Goal: Task Accomplishment & Management: Complete application form

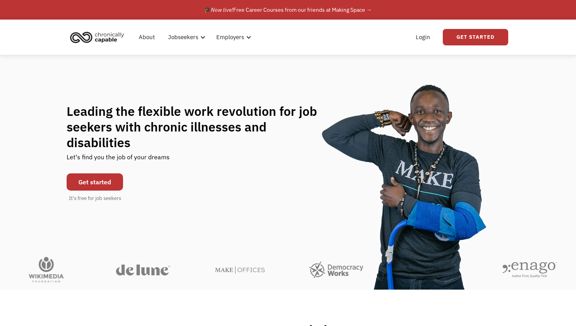
click at [100, 178] on link "Get started" at bounding box center [95, 182] width 56 height 17
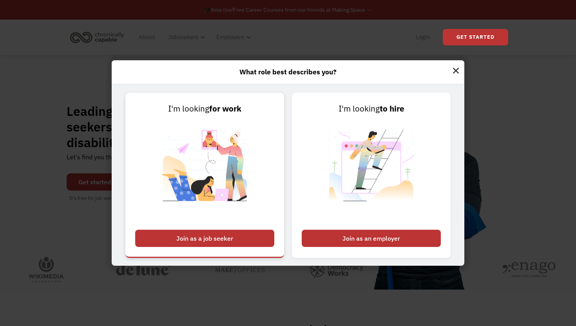
click at [188, 237] on div "Join as a job seeker" at bounding box center [204, 238] width 139 height 17
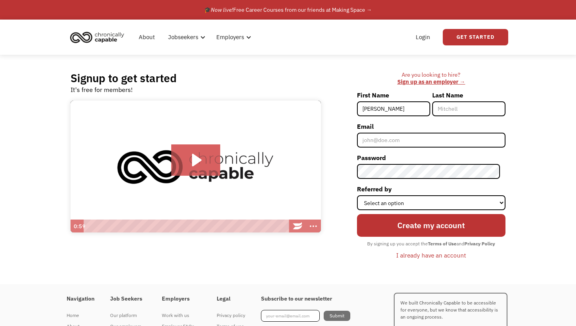
type input "[PERSON_NAME]"
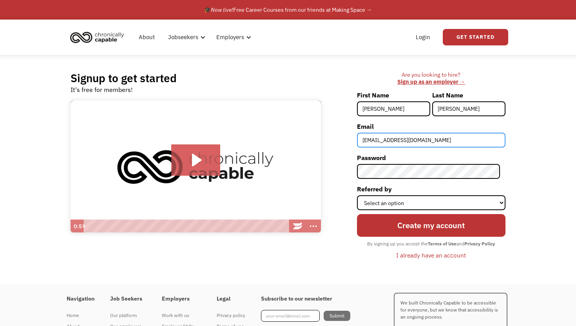
type input "[EMAIL_ADDRESS][DOMAIN_NAME]"
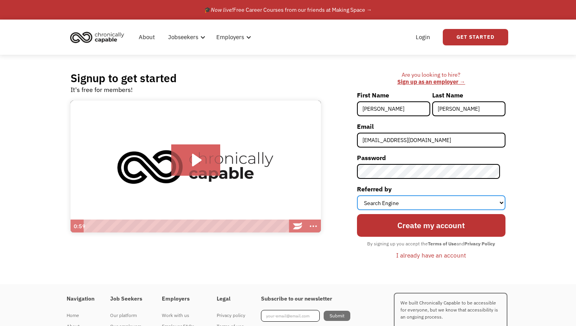
select select "Other"
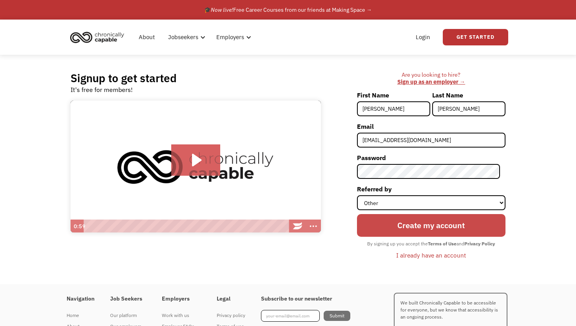
click at [401, 230] on input "Create my account" at bounding box center [431, 225] width 149 height 22
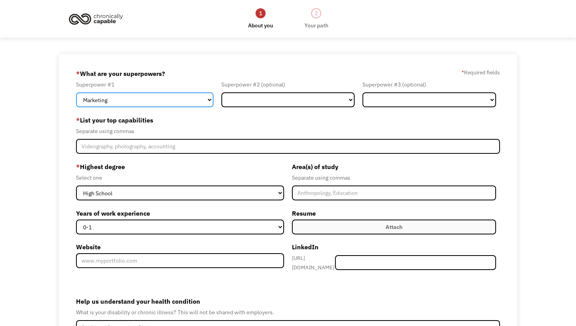
select select "Operations"
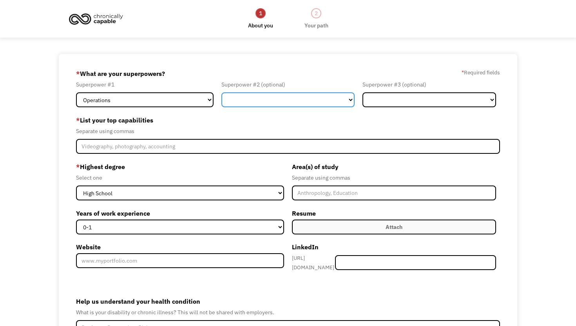
select select "Administration"
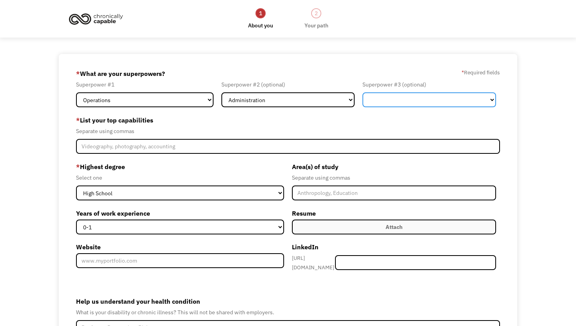
select select "Sales"
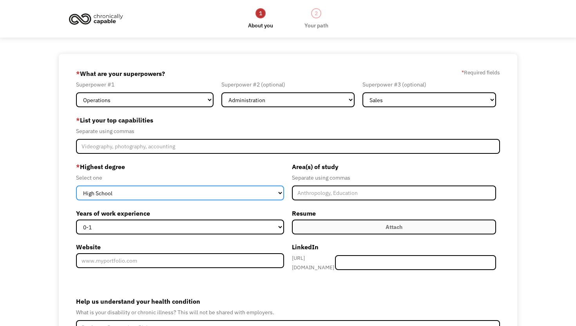
select select "bachelors"
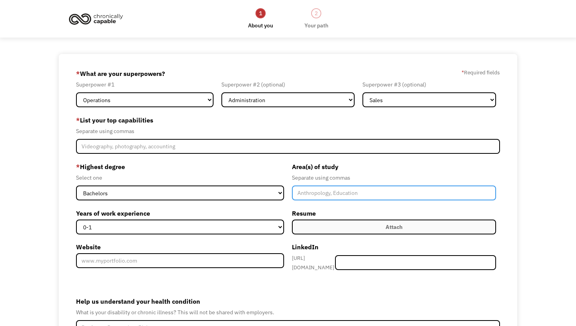
click at [316, 193] on input "Member-Create-Step1" at bounding box center [394, 193] width 204 height 15
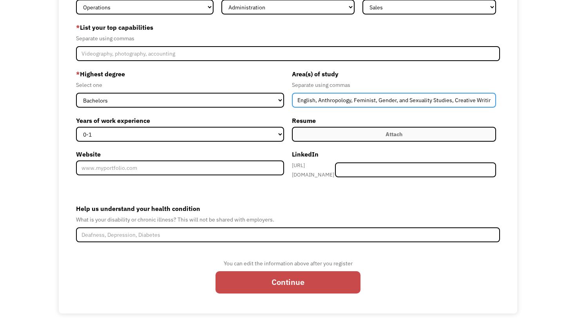
scroll to position [92, 0]
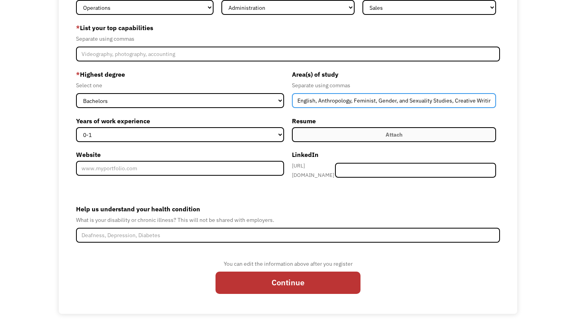
type input "English, Anthropology, Feminist, Gender, and Sexuality Studies, Creative Writing"
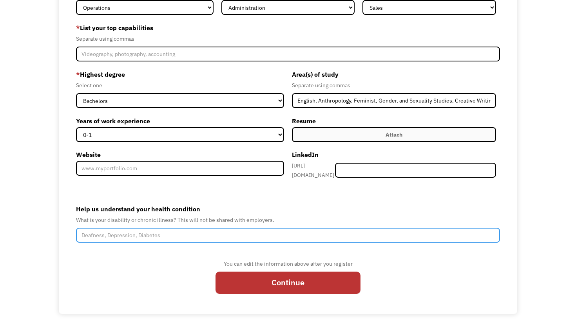
click at [266, 233] on input "Help us understand your health condition" at bounding box center [288, 235] width 424 height 15
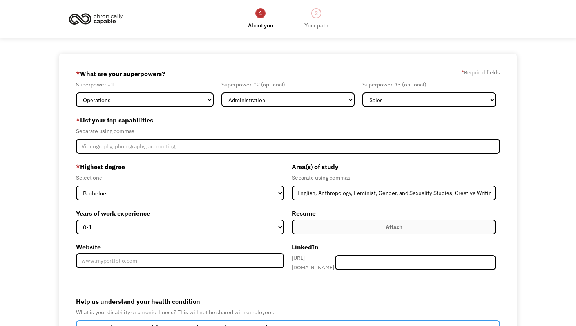
scroll to position [0, 0]
type input "I have ASD, ADHD, depression, anxiety, OCD, and PTSD"
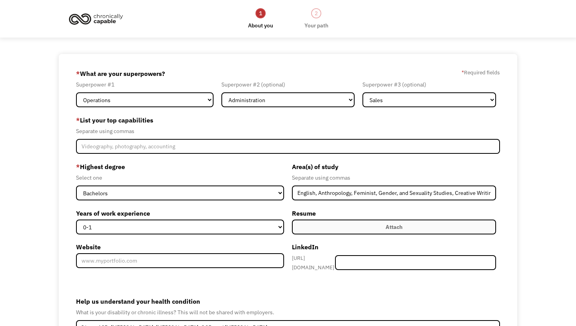
click at [111, 17] on img at bounding box center [96, 18] width 59 height 17
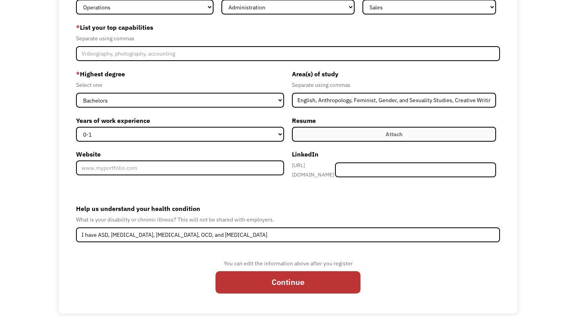
scroll to position [92, 0]
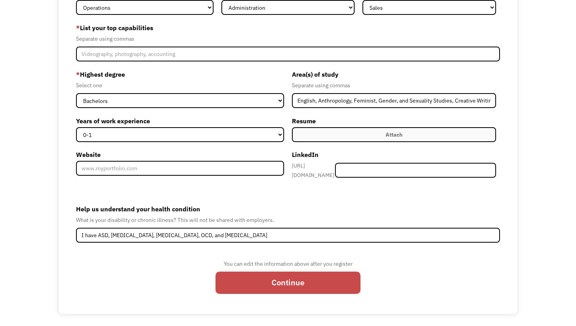
click at [273, 283] on input "Continue" at bounding box center [288, 283] width 145 height 22
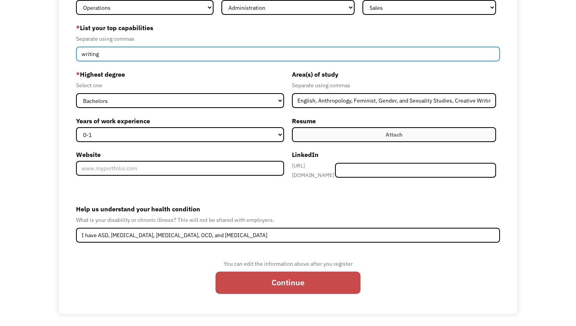
type input "writing"
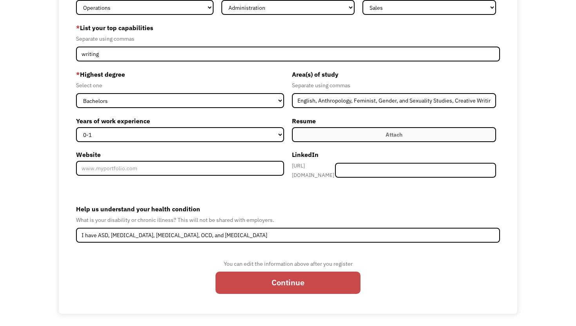
click at [297, 280] on input "Continue" at bounding box center [288, 283] width 145 height 22
type input "Please wait..."
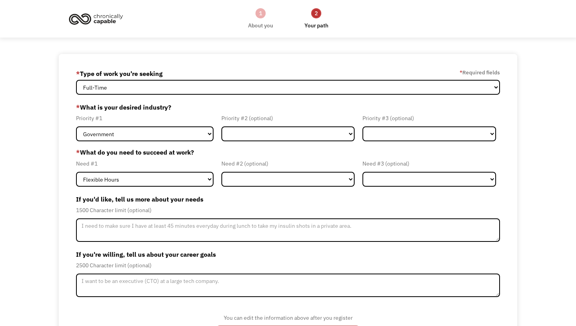
click at [117, 14] on img at bounding box center [96, 18] width 59 height 17
click at [98, 15] on img at bounding box center [96, 18] width 59 height 17
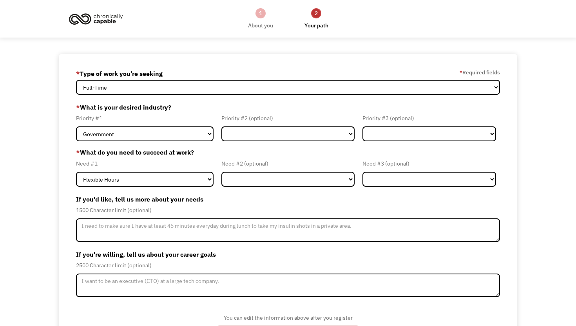
click at [98, 15] on img at bounding box center [96, 18] width 59 height 17
select select "Administrative"
select select "Other"
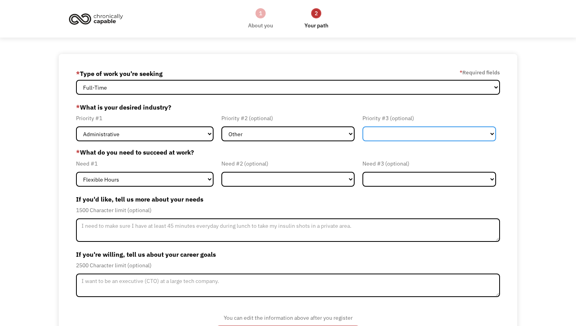
select select "Other"
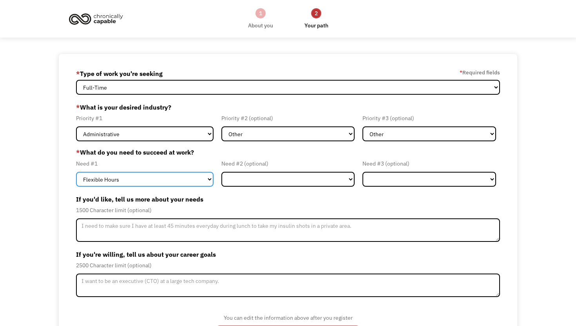
select select "On-site Accommodations"
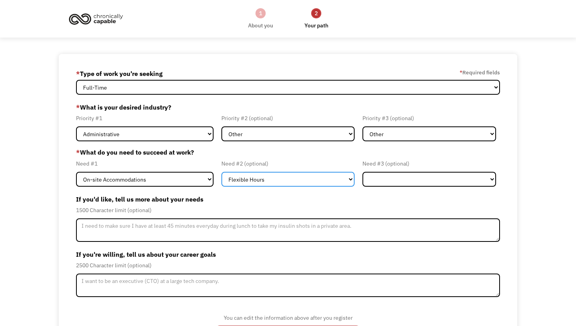
select select "Remote Work"
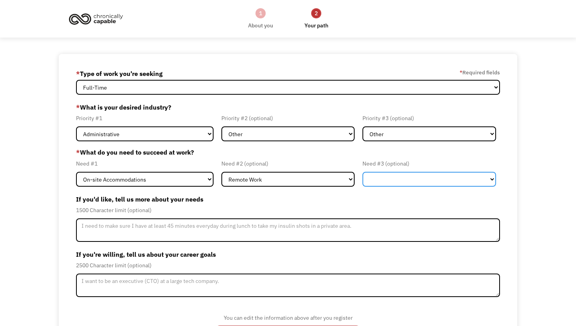
select select "Other"
click at [344, 198] on label "If you'd like, tell us more about your needs" at bounding box center [288, 199] width 424 height 13
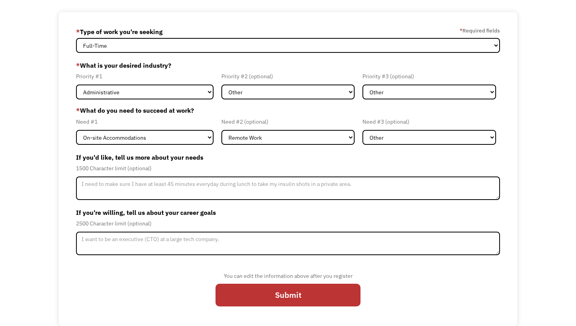
scroll to position [42, 0]
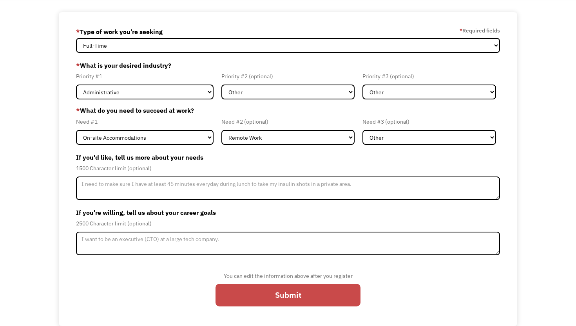
click at [292, 296] on input "Submit" at bounding box center [288, 295] width 145 height 22
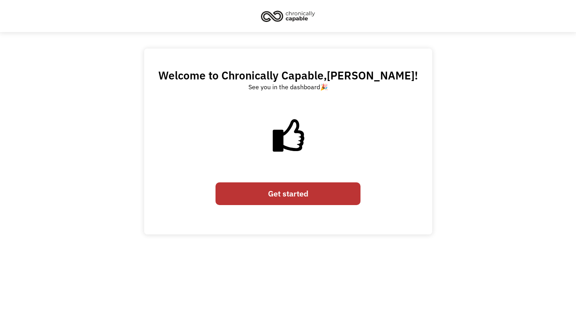
click at [297, 196] on link "Get started" at bounding box center [288, 194] width 145 height 22
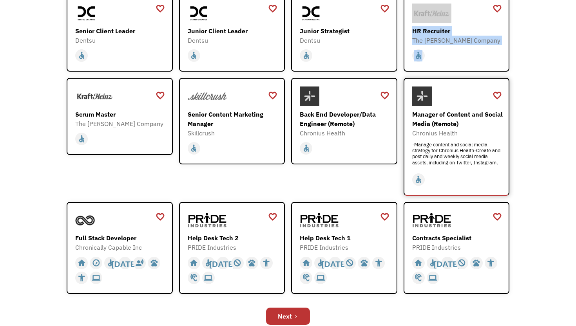
scroll to position [186, 0]
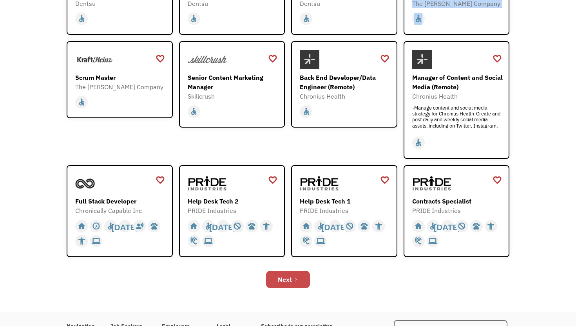
click at [294, 275] on link "Next" at bounding box center [288, 279] width 44 height 17
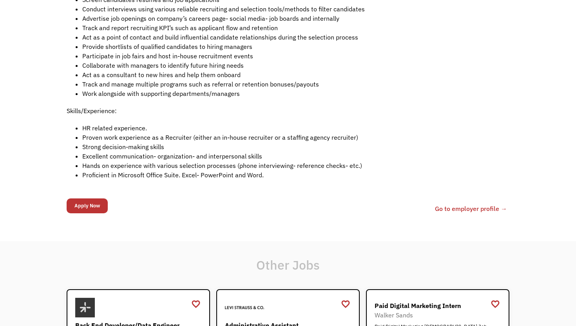
scroll to position [309, 0]
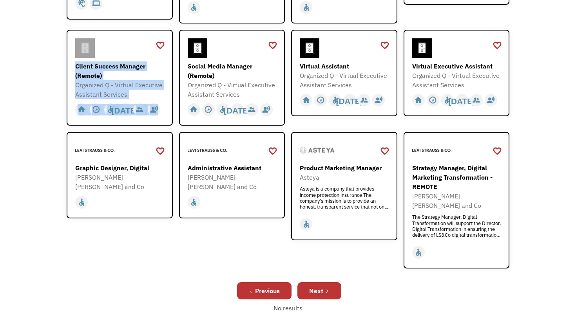
scroll to position [220, 0]
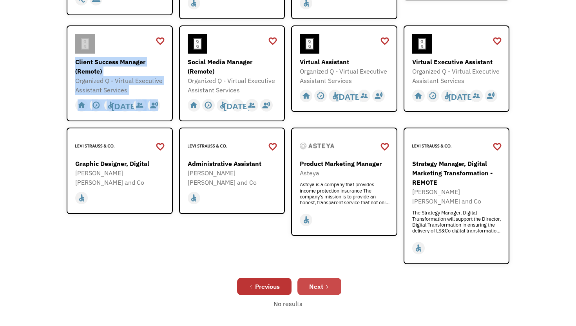
click at [317, 282] on div "Next" at bounding box center [316, 286] width 14 height 9
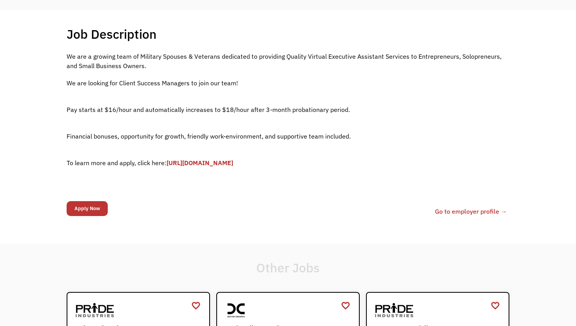
scroll to position [157, 0]
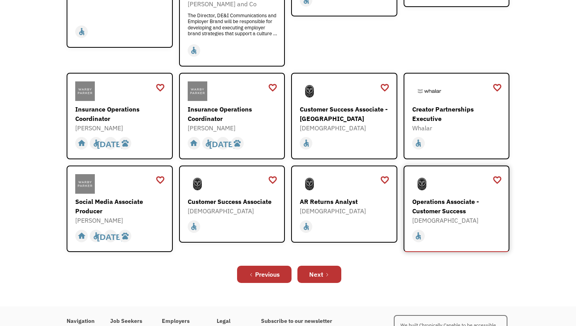
scroll to position [214, 0]
click at [314, 270] on div "Next" at bounding box center [316, 274] width 14 height 9
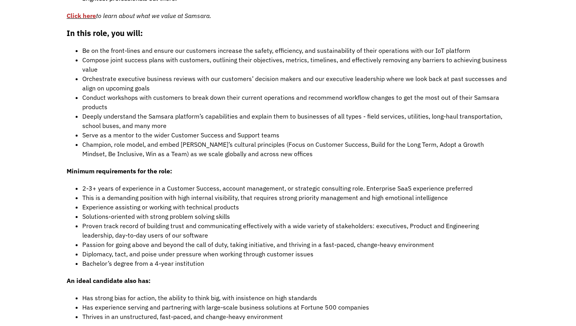
scroll to position [647, 0]
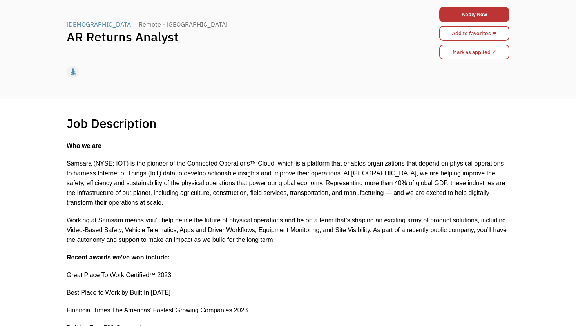
scroll to position [42, 0]
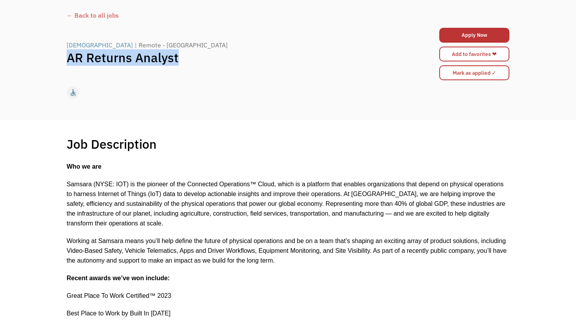
drag, startPoint x: 186, startPoint y: 60, endPoint x: 61, endPoint y: 54, distance: 125.5
click at [61, 54] on div "← Back to all jobs Samsara | Remote - Mexico AR Returns Analyst Apply Now 68e87…" at bounding box center [288, 55] width 459 height 97
copy h1 "AR Returns Analyst"
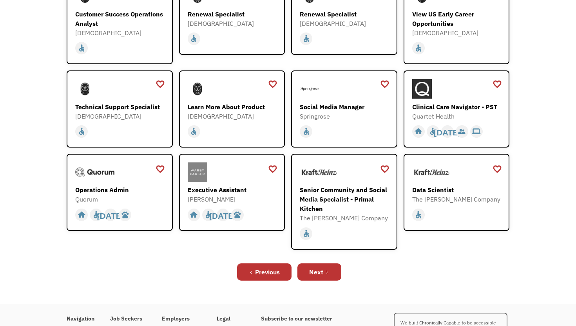
scroll to position [171, 0]
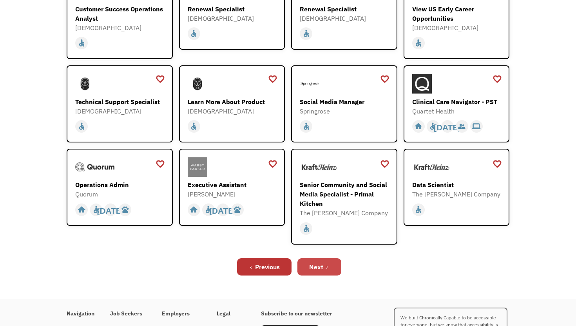
click at [328, 262] on link "Next" at bounding box center [319, 267] width 44 height 17
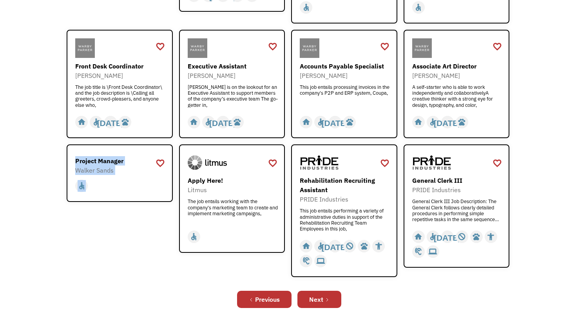
scroll to position [209, 0]
click at [324, 294] on link "Next" at bounding box center [319, 299] width 44 height 17
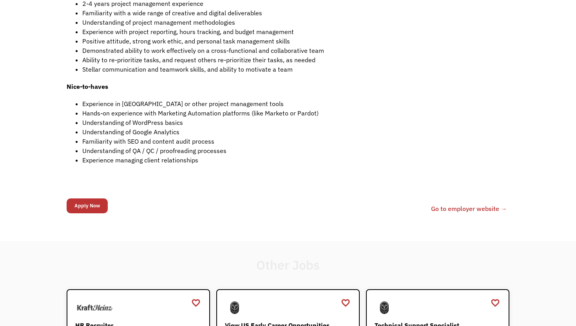
scroll to position [449, 0]
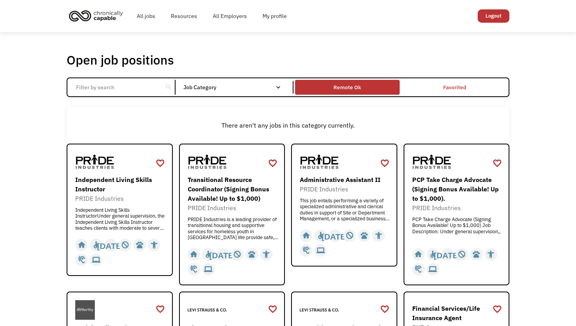
click at [371, 92] on div "Remote Ok" at bounding box center [347, 87] width 104 height 11
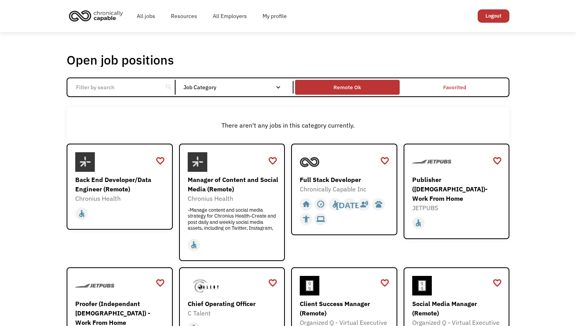
click at [361, 85] on div "Remote Ok" at bounding box center [347, 87] width 104 height 11
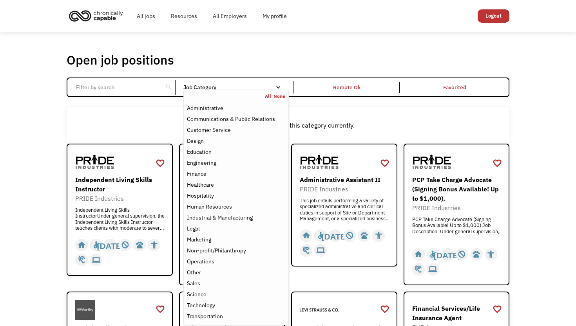
click at [279, 89] on div "Email Form" at bounding box center [277, 87] width 5 height 5
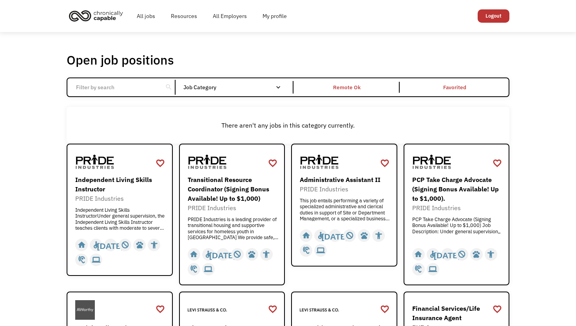
click at [277, 87] on div "Email Form" at bounding box center [277, 87] width 5 height 5
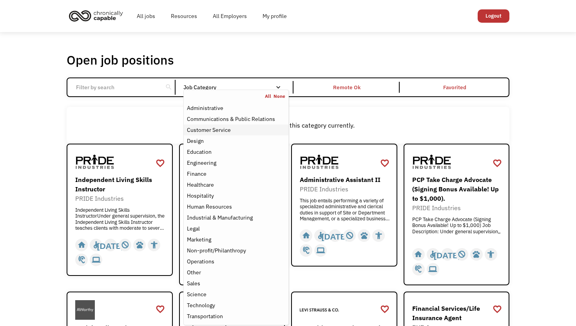
click at [240, 128] on div "Customer Service" at bounding box center [236, 129] width 98 height 9
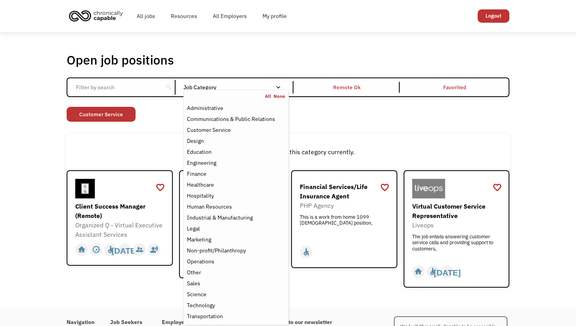
click at [532, 165] on div "Open job positions You have X liked items Search search Filter by category Admi…" at bounding box center [288, 170] width 576 height 276
click at [279, 90] on nav "All None Administrative Communications & Public Relations Customer Service Desi…" at bounding box center [235, 208] width 105 height 236
click at [261, 116] on div "Communications & Public Relations" at bounding box center [231, 118] width 88 height 9
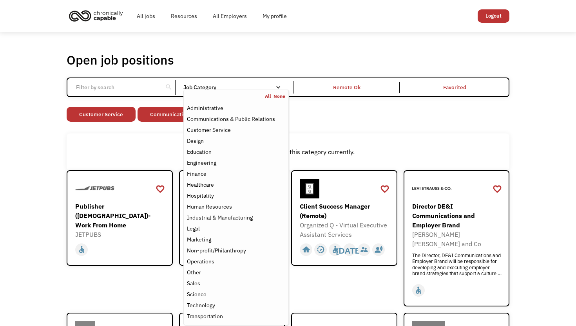
click at [536, 147] on div "Open job positions You have X liked items Search search Filter by category Admi…" at bounding box center [288, 241] width 576 height 419
click at [229, 176] on div "Finance" at bounding box center [236, 173] width 98 height 9
click at [547, 177] on div "Open job positions You have X liked items Search search Filter by category Admi…" at bounding box center [288, 306] width 576 height 548
click at [214, 171] on div "Finance" at bounding box center [236, 173] width 98 height 9
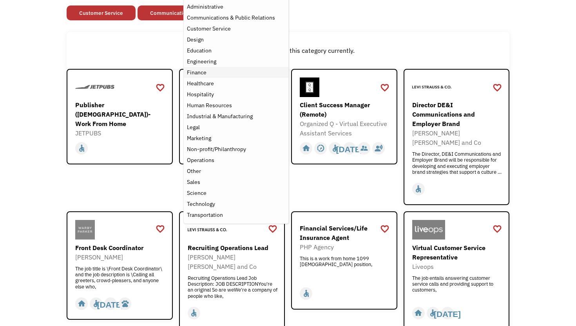
scroll to position [105, 0]
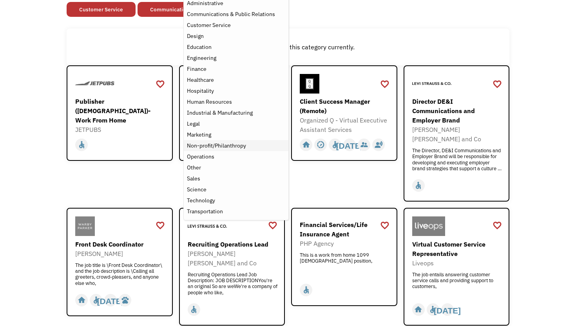
click at [221, 150] on div "Non-profit/Philanthropy" at bounding box center [216, 145] width 59 height 9
click at [222, 148] on div "Non-profit/Philanthropy" at bounding box center [216, 145] width 59 height 9
click at [209, 208] on div "Transportation" at bounding box center [205, 211] width 36 height 9
click at [532, 76] on div "Open job positions You have X liked items Search search Filter by category Admi…" at bounding box center [288, 136] width 576 height 419
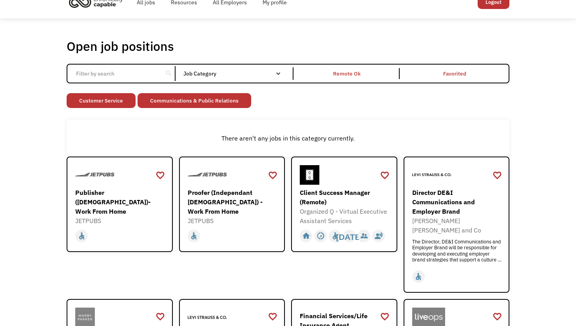
scroll to position [13, 0]
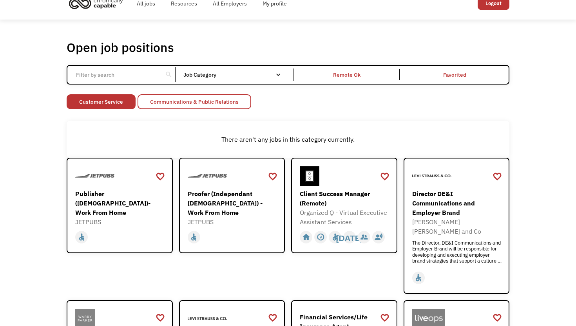
click at [237, 98] on link "Communications & Public Relations" at bounding box center [195, 101] width 114 height 15
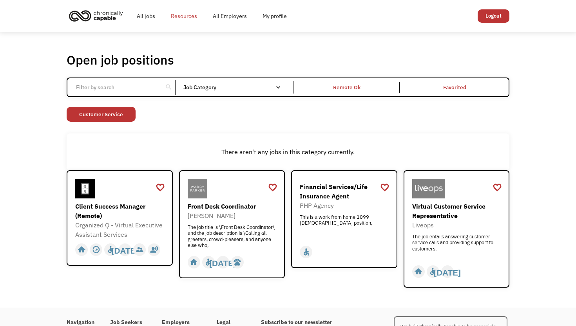
click at [188, 14] on link "Resources" at bounding box center [184, 16] width 42 height 25
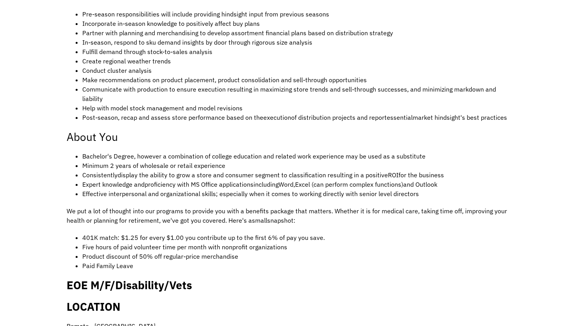
scroll to position [350, 0]
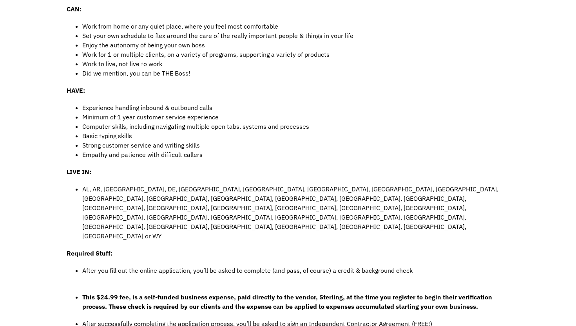
scroll to position [297, 0]
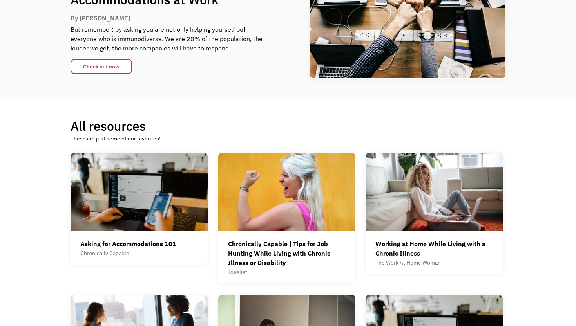
scroll to position [174, 0]
